Goal: Find specific page/section: Find specific page/section

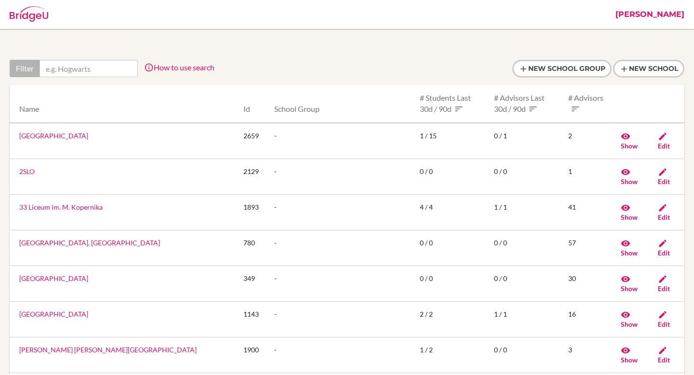
click at [676, 19] on link "[PERSON_NAME]" at bounding box center [650, 14] width 79 height 29
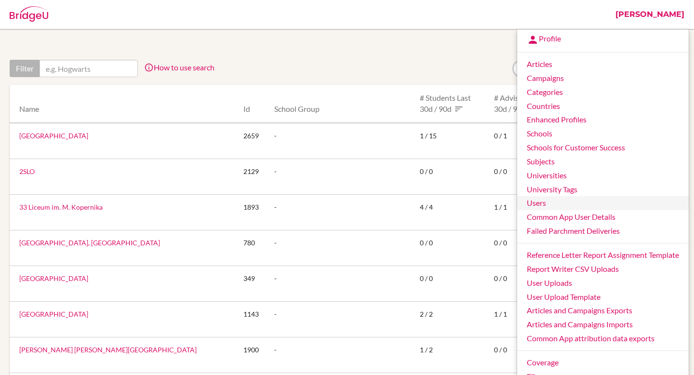
click at [561, 201] on link "Users" at bounding box center [603, 203] width 172 height 14
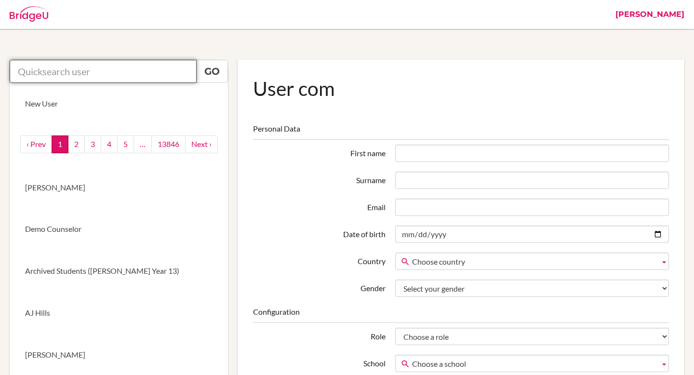
click at [76, 72] on input "text" at bounding box center [103, 71] width 187 height 23
paste input "25087@ras.ma"
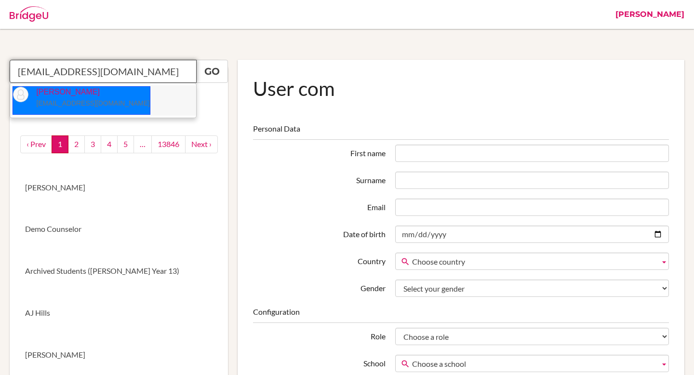
click at [98, 96] on li "Sara Podoreski 25087@ras.ma" at bounding box center [103, 100] width 186 height 30
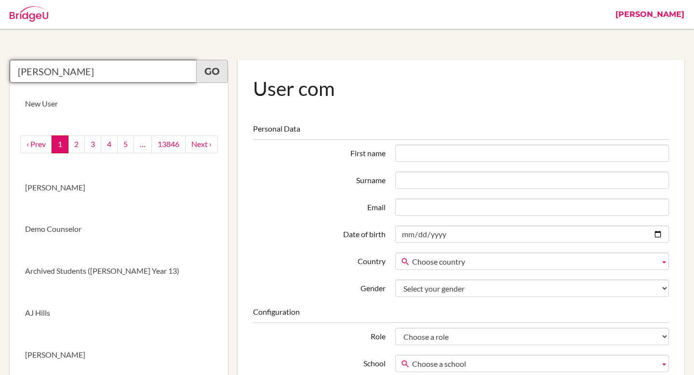
type input "Sara Podoreski"
click at [215, 76] on link "Go" at bounding box center [212, 71] width 32 height 23
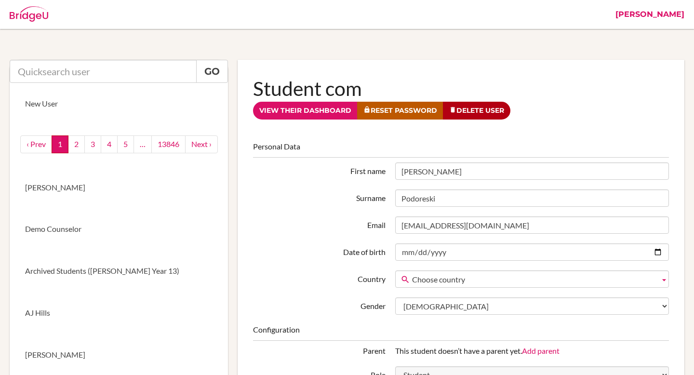
click at [247, 22] on div at bounding box center [308, 14] width 606 height 29
click at [298, 109] on link "View their dashboard" at bounding box center [305, 111] width 105 height 18
